Goal: Task Accomplishment & Management: Manage account settings

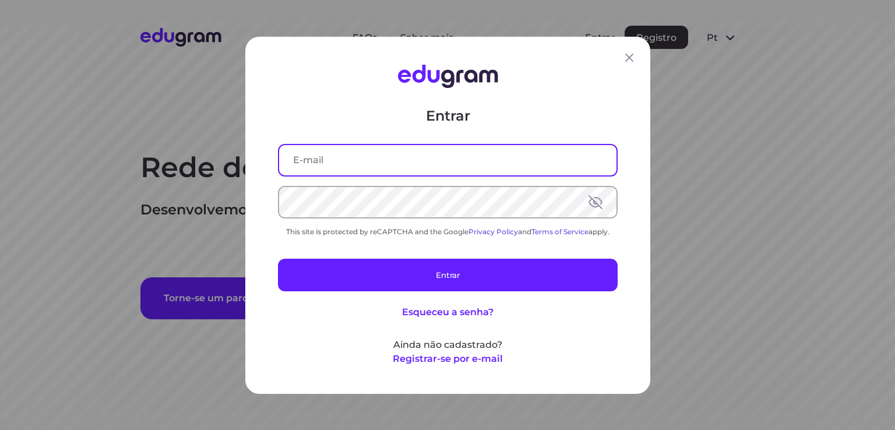
click at [431, 156] on input "text" at bounding box center [447, 160] width 337 height 30
type input "f"
type input "[EMAIL_ADDRESS][PERSON_NAME][DOMAIN_NAME]"
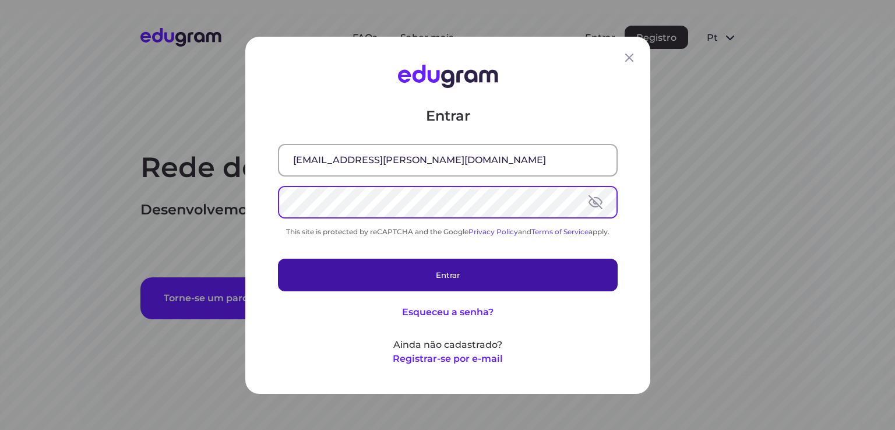
click at [420, 280] on button "Entrar" at bounding box center [448, 274] width 340 height 33
